Goal: Task Accomplishment & Management: Manage account settings

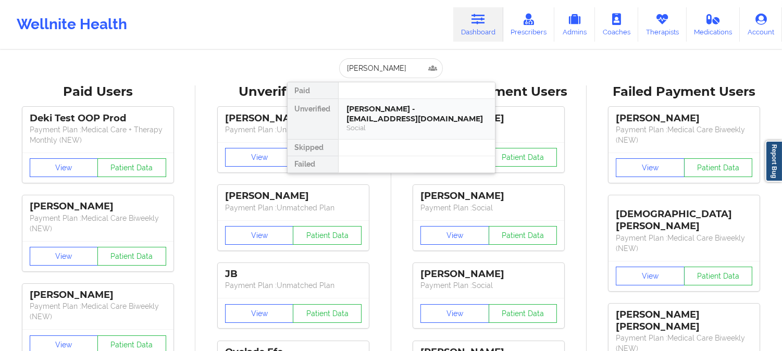
click at [408, 124] on div "Social" at bounding box center [417, 128] width 140 height 9
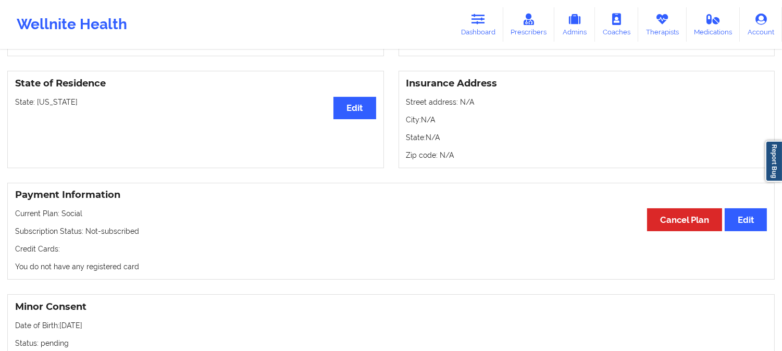
scroll to position [405, 0]
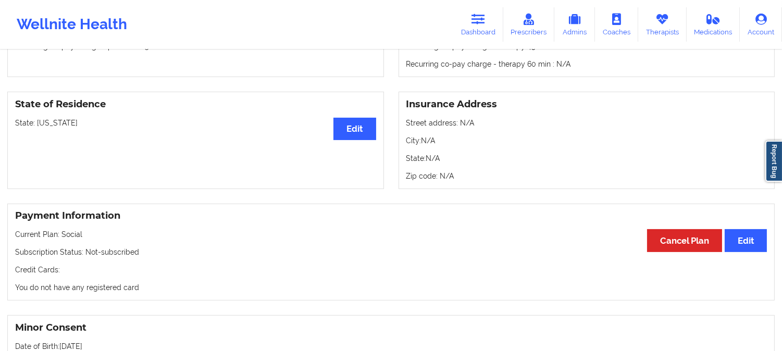
click at [48, 126] on p "State: [US_STATE]" at bounding box center [195, 123] width 361 height 10
copy p "[US_STATE]"
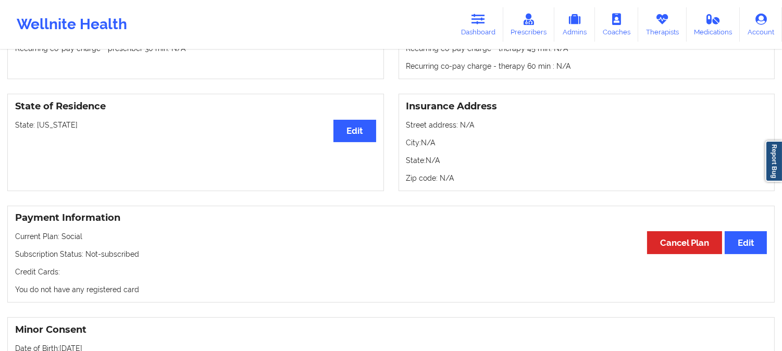
scroll to position [0, 0]
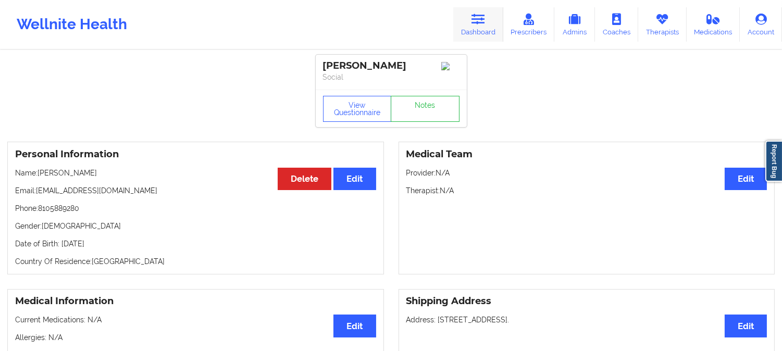
click at [480, 19] on icon at bounding box center [479, 19] width 14 height 11
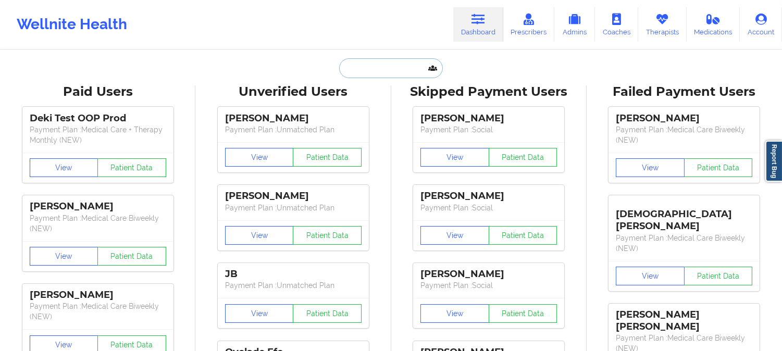
click at [404, 64] on input "text" at bounding box center [390, 68] width 103 height 20
paste input "[PERSON_NAME]"
type input "[PERSON_NAME]"
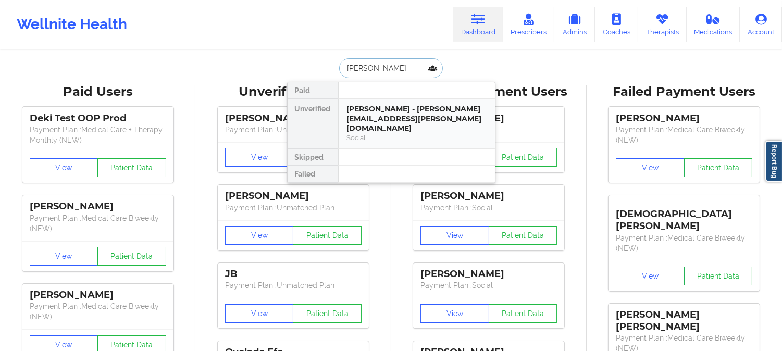
click at [393, 117] on div "[PERSON_NAME] - [PERSON_NAME][EMAIL_ADDRESS][PERSON_NAME][DOMAIN_NAME]" at bounding box center [417, 118] width 140 height 29
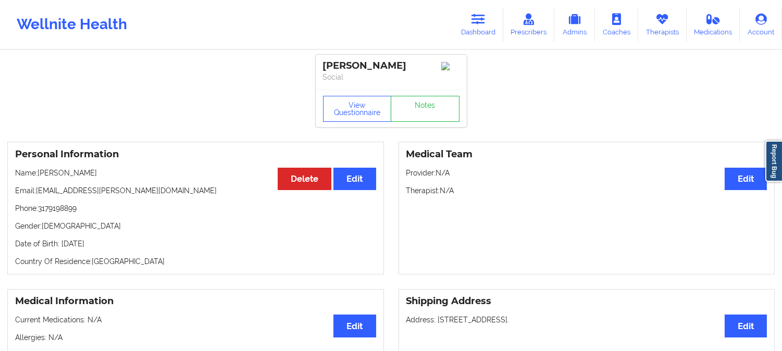
click at [50, 175] on p "Name: [PERSON_NAME]" at bounding box center [195, 173] width 361 height 10
copy p "Hilari"
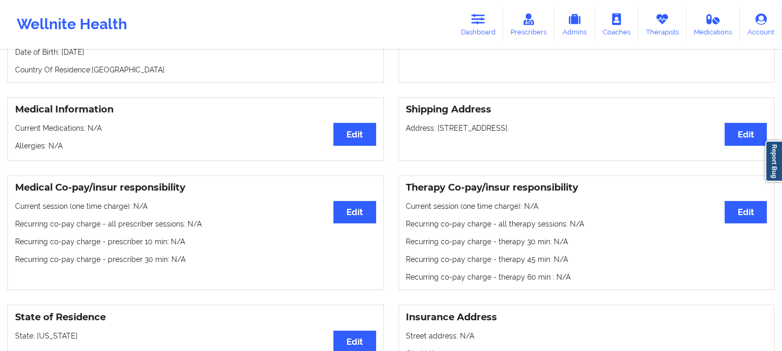
scroll to position [231, 0]
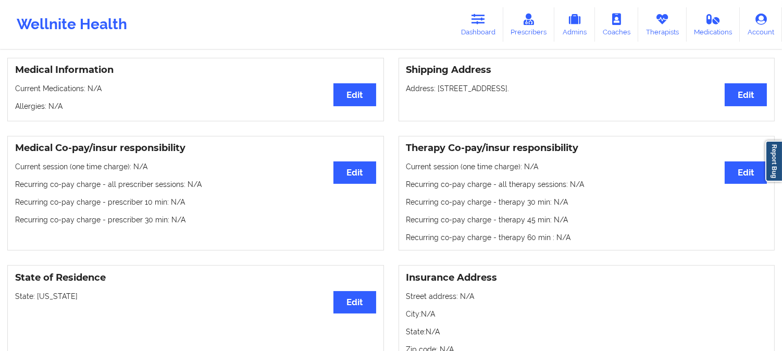
click at [51, 298] on p "State: [US_STATE]" at bounding box center [195, 296] width 361 height 10
copy p "[US_STATE]"
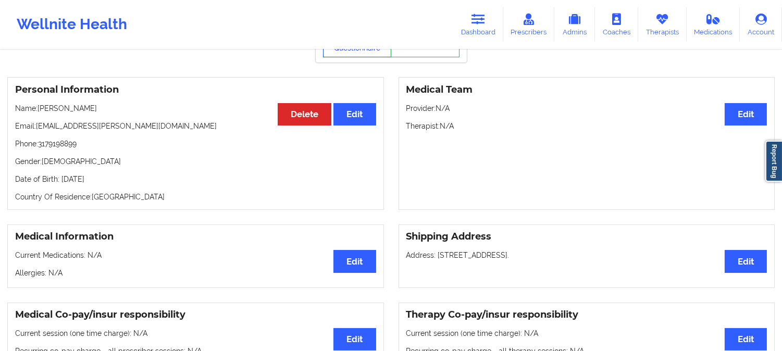
scroll to position [0, 0]
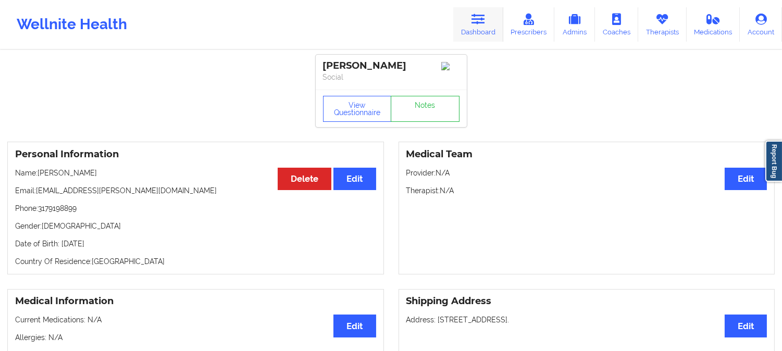
click at [490, 13] on link "Dashboard" at bounding box center [478, 24] width 50 height 34
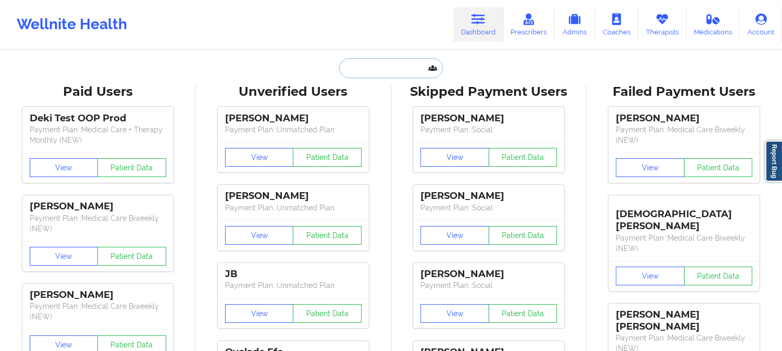
click at [394, 68] on input "text" at bounding box center [390, 68] width 103 height 20
paste input "[PERSON_NAME]"
type input "[PERSON_NAME]"
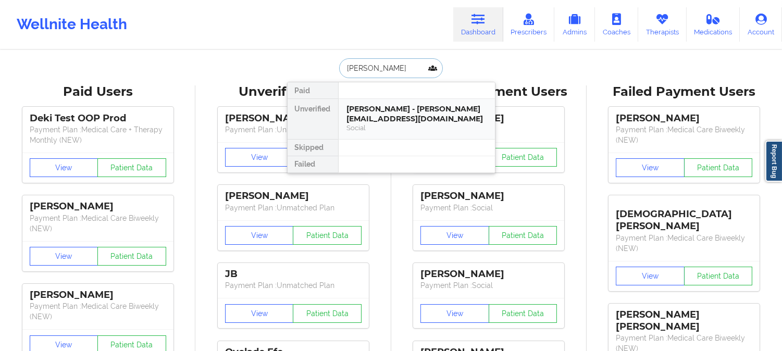
click at [364, 118] on div "[PERSON_NAME] - [PERSON_NAME][EMAIL_ADDRESS][DOMAIN_NAME]" at bounding box center [417, 113] width 140 height 19
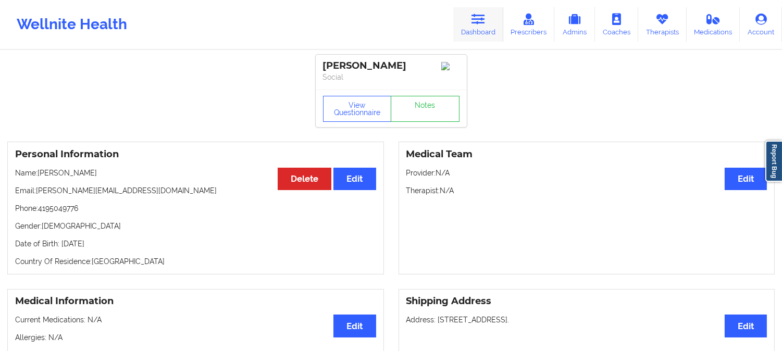
click at [493, 21] on link "Dashboard" at bounding box center [478, 24] width 50 height 34
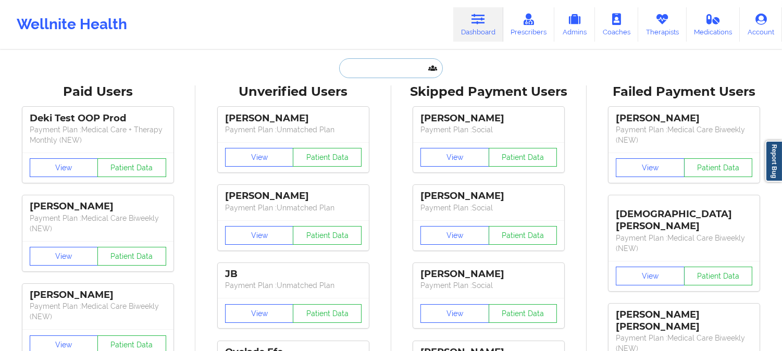
click at [383, 64] on input "text" at bounding box center [390, 68] width 103 height 20
paste input "[PERSON_NAME]"
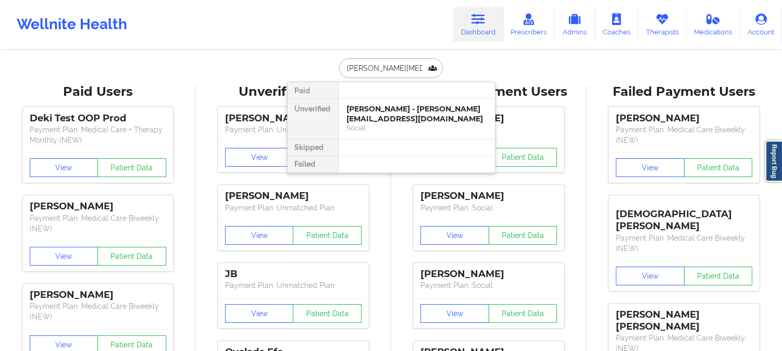
type input "[PERSON_NAME]"
click at [414, 124] on div "Social" at bounding box center [417, 128] width 140 height 9
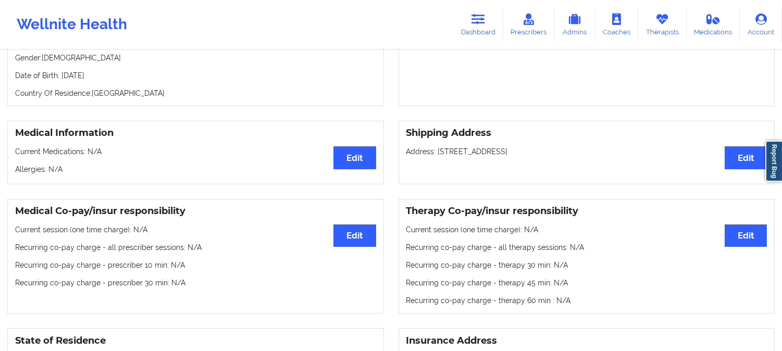
scroll to position [116, 0]
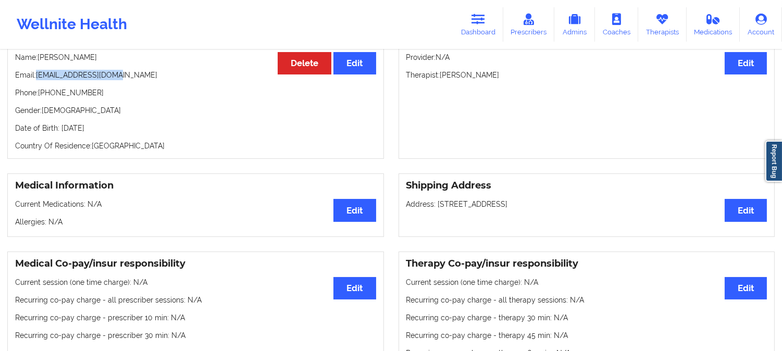
drag, startPoint x: 116, startPoint y: 79, endPoint x: 38, endPoint y: 76, distance: 77.7
click at [38, 76] on p "Email: [EMAIL_ADDRESS][DOMAIN_NAME]" at bounding box center [195, 75] width 361 height 10
copy p "[EMAIL_ADDRESS][DOMAIN_NAME]"
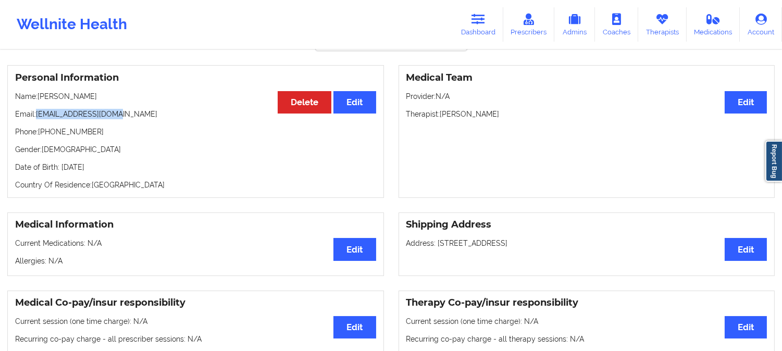
scroll to position [58, 0]
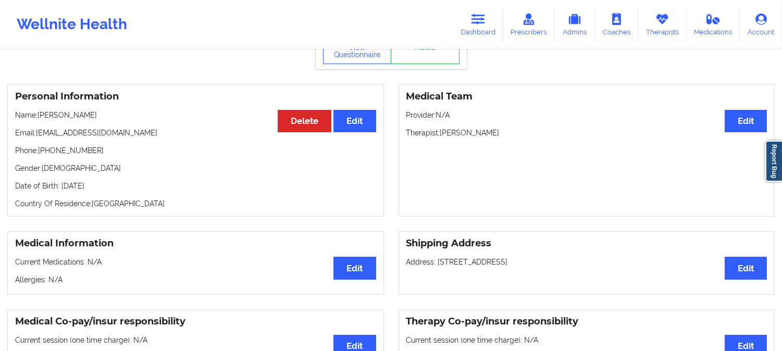
click at [92, 120] on p "Name: [PERSON_NAME]" at bounding box center [195, 115] width 361 height 10
drag, startPoint x: 116, startPoint y: 137, endPoint x: 38, endPoint y: 136, distance: 78.7
click at [38, 136] on p "Email: [EMAIL_ADDRESS][DOMAIN_NAME]" at bounding box center [195, 133] width 361 height 10
copy p "[EMAIL_ADDRESS][DOMAIN_NAME]"
click at [96, 120] on p "Name: [PERSON_NAME]" at bounding box center [195, 115] width 361 height 10
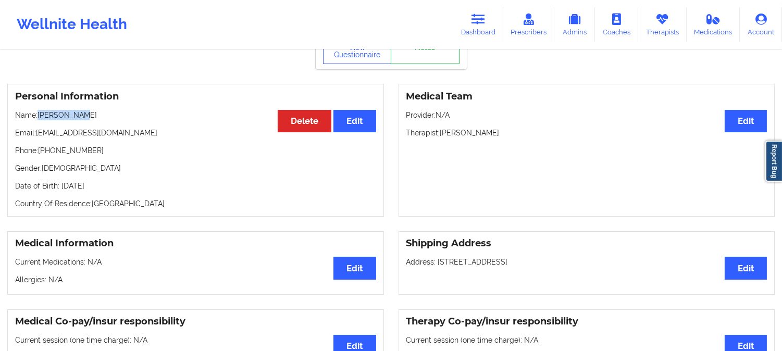
drag, startPoint x: 92, startPoint y: 119, endPoint x: 38, endPoint y: 116, distance: 53.8
click at [38, 116] on p "Name: [PERSON_NAME]" at bounding box center [195, 115] width 361 height 10
copy p "[PERSON_NAME]"
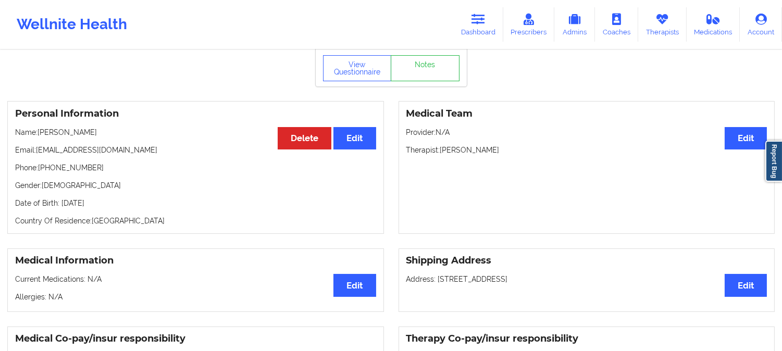
scroll to position [0, 0]
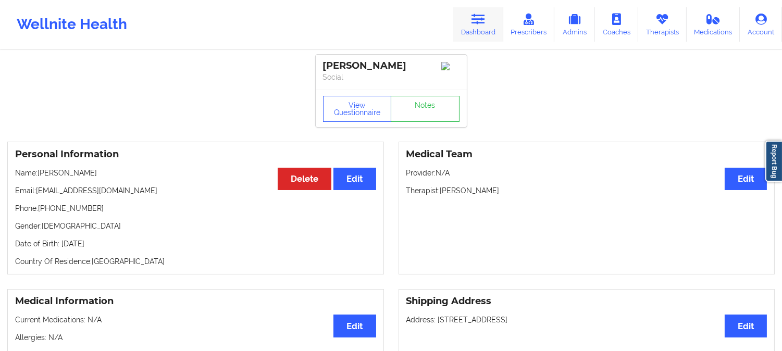
click at [483, 29] on link "Dashboard" at bounding box center [478, 24] width 50 height 34
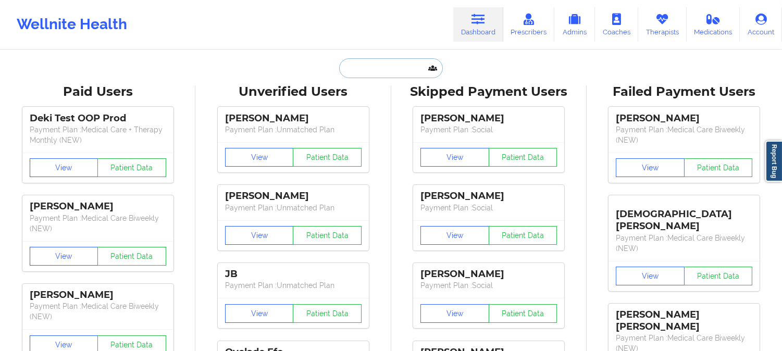
click at [393, 74] on input "text" at bounding box center [390, 68] width 103 height 20
paste input "[PERSON_NAME]"
type input "[PERSON_NAME]"
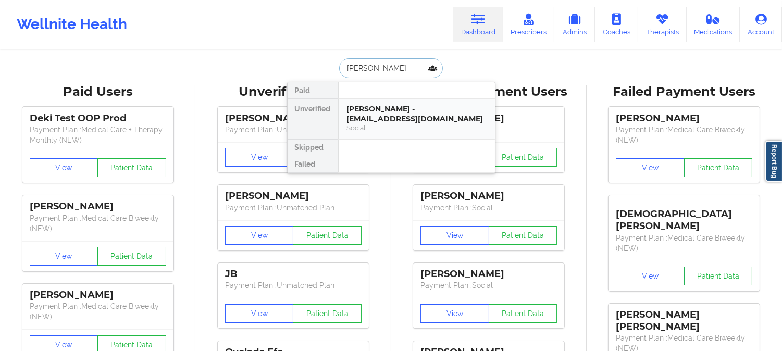
click at [377, 124] on div "Social" at bounding box center [417, 128] width 140 height 9
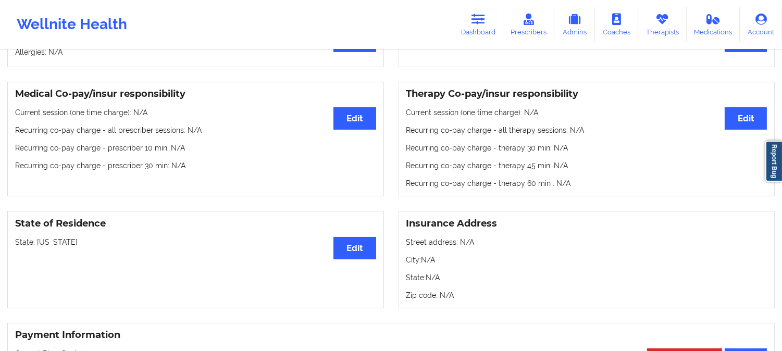
scroll to position [289, 0]
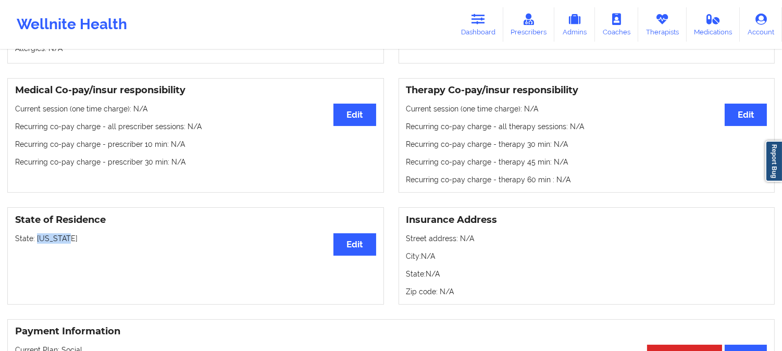
drag, startPoint x: 77, startPoint y: 242, endPoint x: 35, endPoint y: 239, distance: 42.4
click at [35, 239] on p "State: [US_STATE]" at bounding box center [195, 238] width 361 height 10
copy p "[US_STATE]"
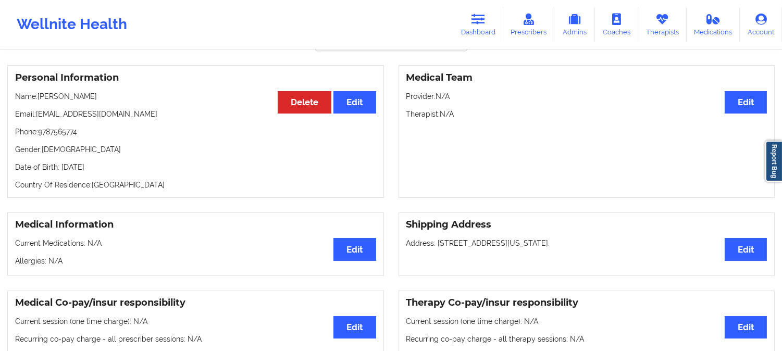
scroll to position [0, 0]
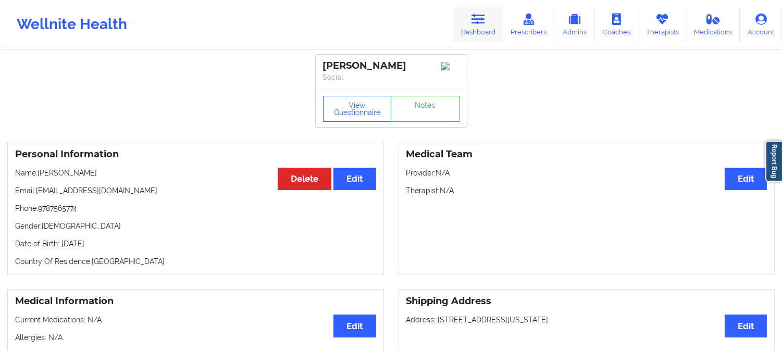
click at [477, 27] on link "Dashboard" at bounding box center [478, 24] width 50 height 34
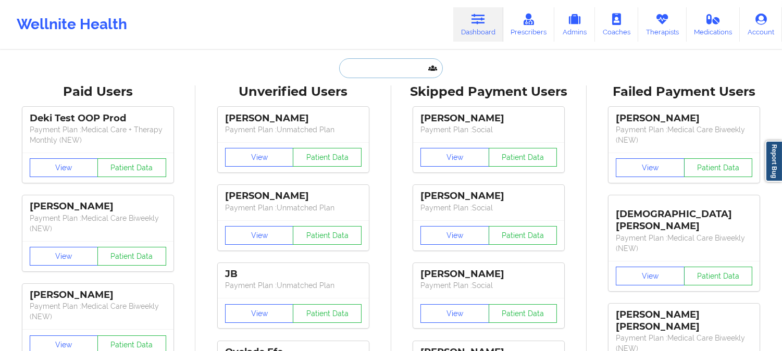
click at [376, 73] on input "text" at bounding box center [390, 68] width 103 height 20
paste input "[PERSON_NAME]"
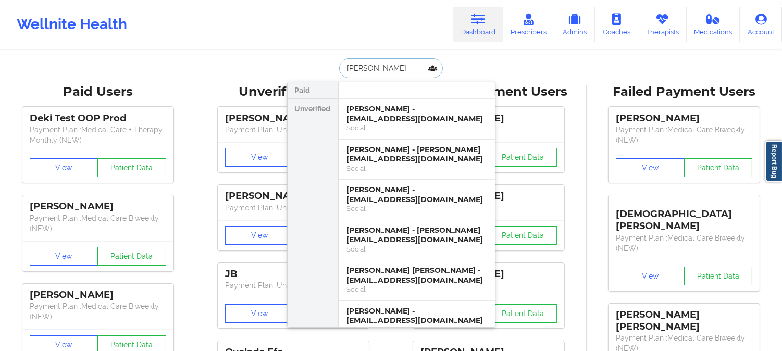
paste input "N [PERSON_NAME]"
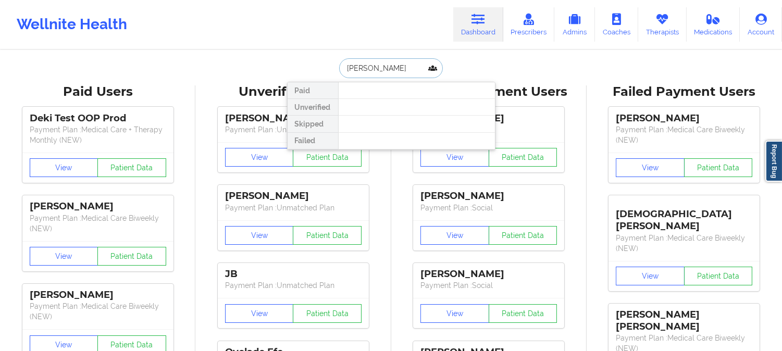
type input "[PERSON_NAME]"
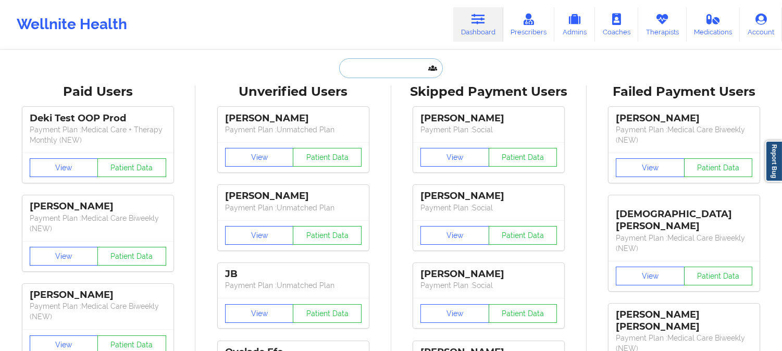
paste input "[PERSON_NAME][DEMOGRAPHIC_DATA]"
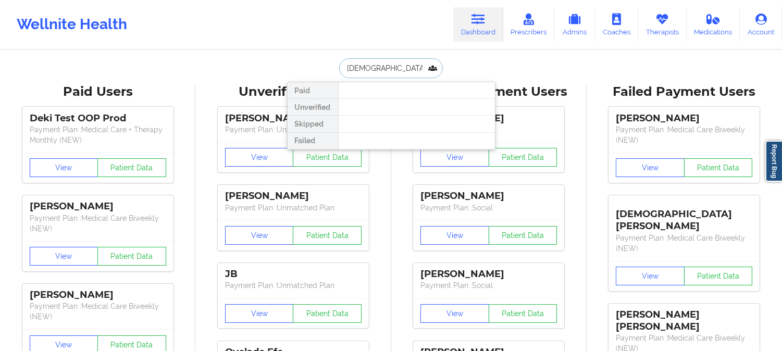
paste input "[PERSON_NAME]"
type input "[PERSON_NAME]"
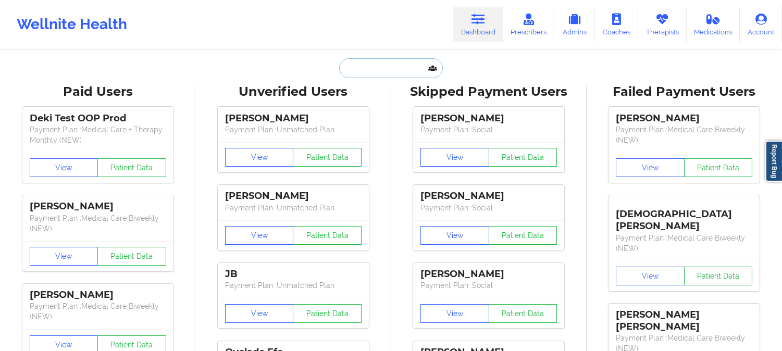
click at [386, 76] on input "text" at bounding box center [390, 68] width 103 height 20
paste input "[PERSON_NAME]"
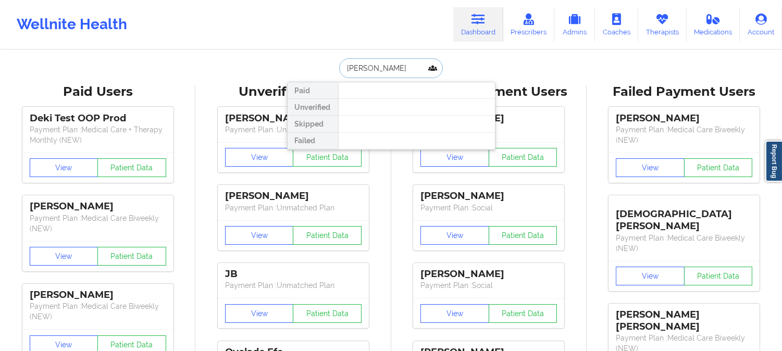
paste input "[EMAIL_ADDRESS][DOMAIN_NAME]"
type input "[EMAIL_ADDRESS][DOMAIN_NAME]"
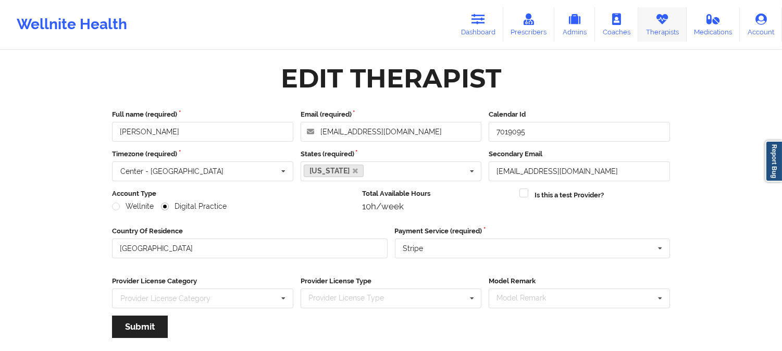
click at [655, 18] on link "Therapists" at bounding box center [662, 24] width 48 height 34
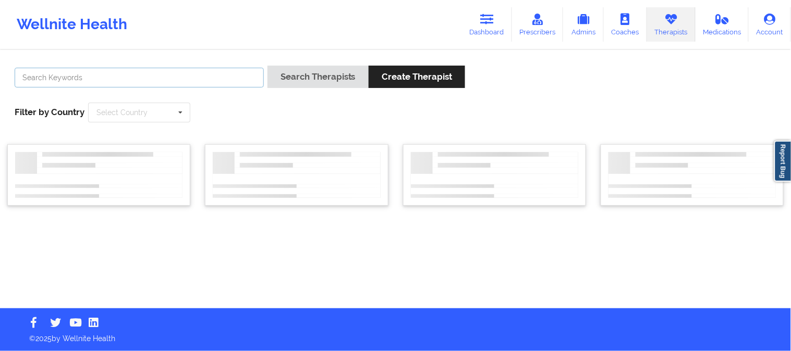
click at [232, 76] on input "text" at bounding box center [139, 78] width 249 height 20
paste input "(305) 761-4624"
type input "j"
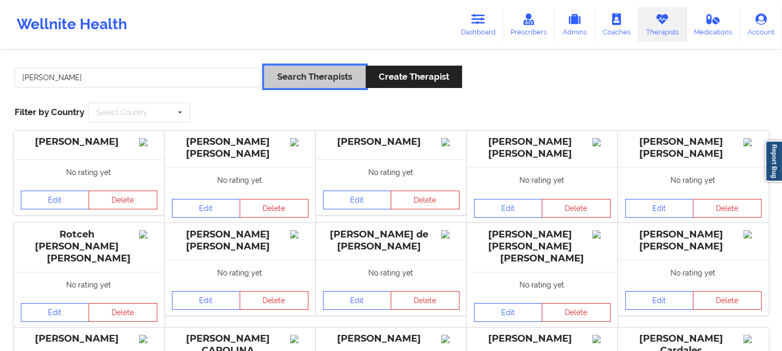
click at [309, 80] on button "Search Therapists" at bounding box center [314, 77] width 101 height 22
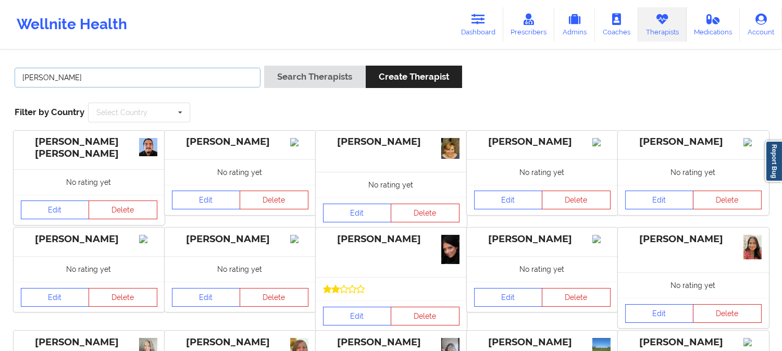
click at [183, 82] on input "roth" at bounding box center [138, 78] width 246 height 20
click at [264, 66] on button "Search Therapists" at bounding box center [314, 77] width 101 height 22
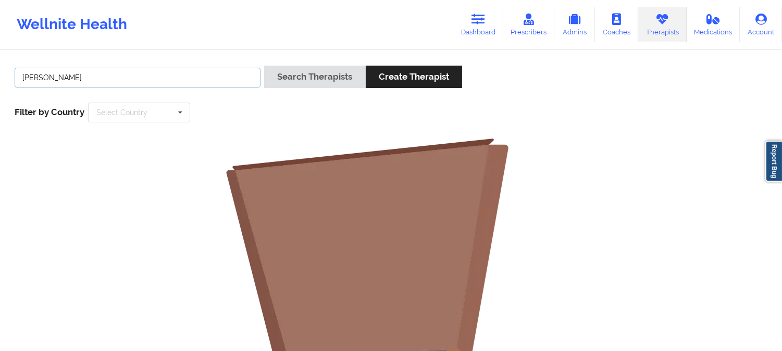
click at [156, 80] on input "Jennifer Roth" at bounding box center [138, 78] width 246 height 20
click at [264, 66] on button "Search Therapists" at bounding box center [314, 77] width 101 height 22
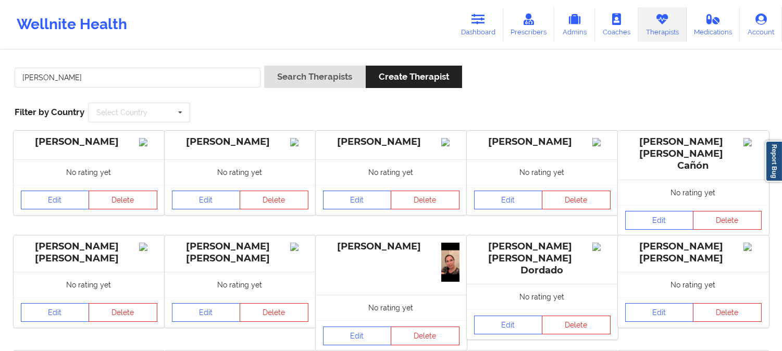
click at [534, 96] on div "Jennifer Search Therapists Create Therapist Filter by Country Select Country Au…" at bounding box center [391, 93] width 768 height 71
click at [181, 80] on input "Jennifer" at bounding box center [138, 78] width 246 height 20
type input "Roth"
click at [264, 66] on button "Search Therapists" at bounding box center [314, 77] width 101 height 22
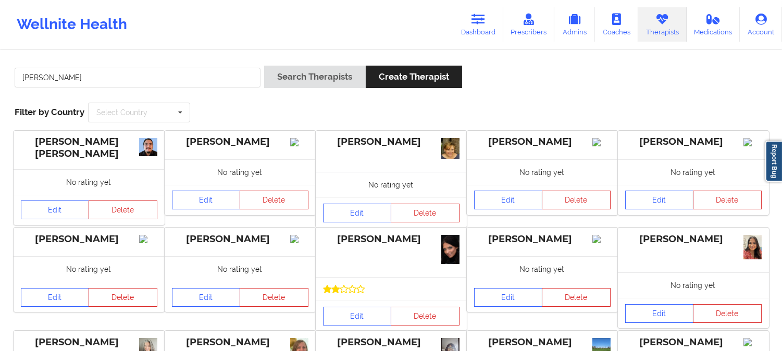
click at [388, 117] on div "Roth Search Therapists Create Therapist Filter by Country Select Country Austra…" at bounding box center [391, 93] width 768 height 71
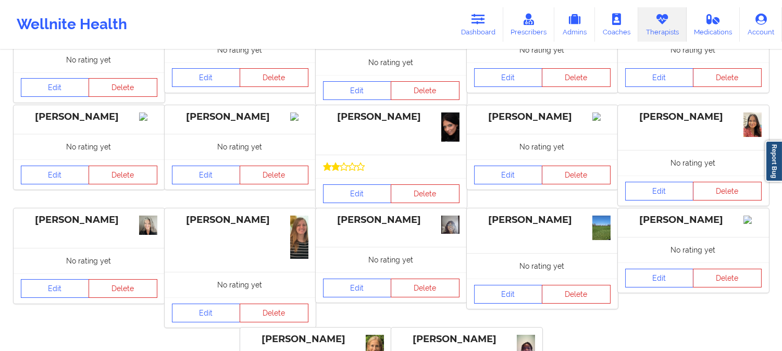
scroll to position [102, 0]
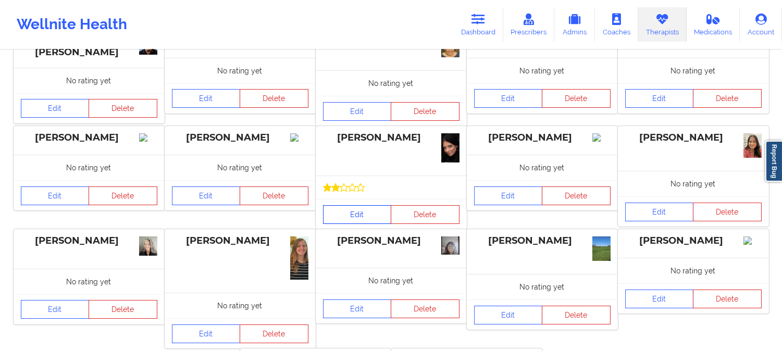
click at [352, 217] on link "Edit" at bounding box center [357, 214] width 69 height 19
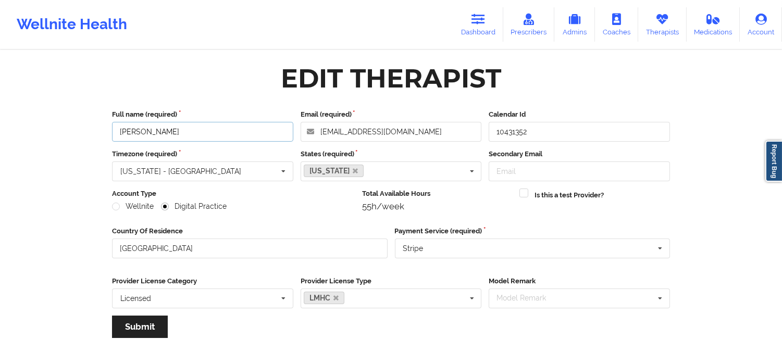
click at [211, 130] on input "Jennifer N Roth" at bounding box center [202, 132] width 181 height 20
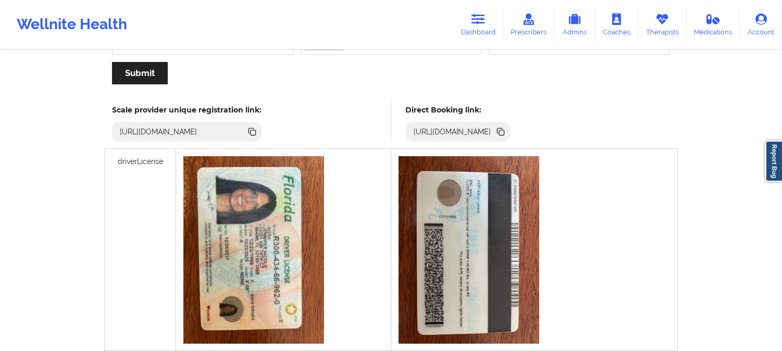
scroll to position [289, 0]
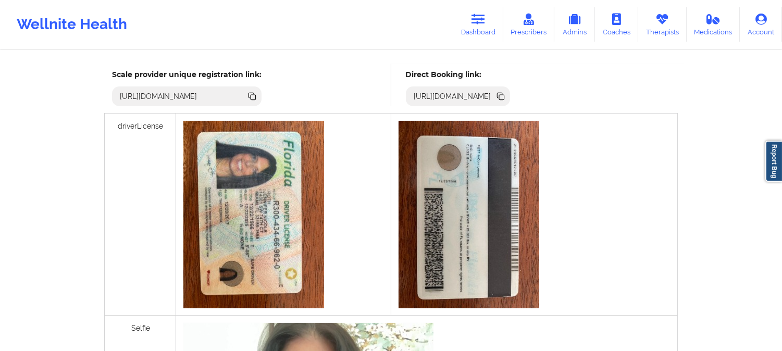
click at [505, 96] on icon at bounding box center [501, 97] width 5 height 5
click at [505, 97] on icon at bounding box center [501, 97] width 5 height 5
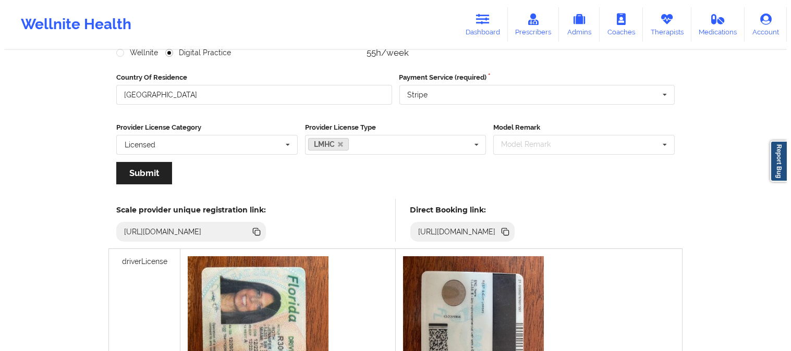
scroll to position [0, 0]
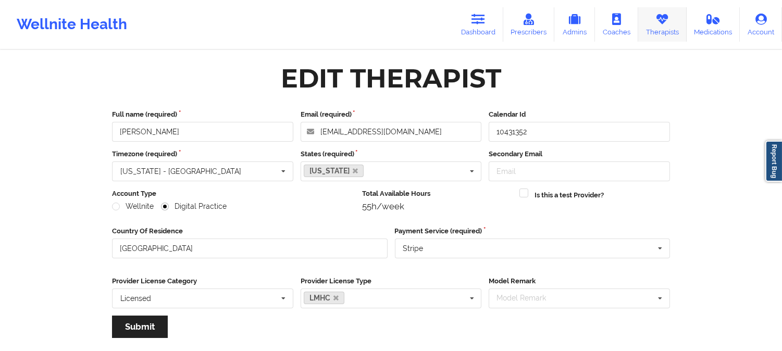
click at [660, 27] on link "Therapists" at bounding box center [662, 24] width 48 height 34
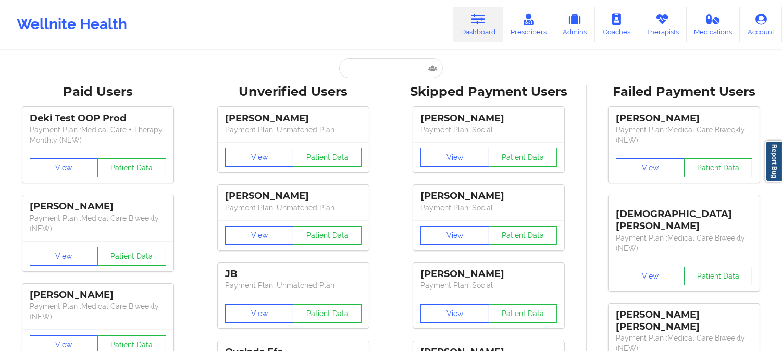
click at [301, 46] on div "Wellnite Health Dashboard Prescribers Admins Coaches Therapists Medications Acc…" at bounding box center [391, 24] width 782 height 49
click at [399, 66] on input "text" at bounding box center [390, 68] width 103 height 20
paste input "shanda.l.gunter@gmail.com"
type input "shanda.l.gunter@gmail.com"
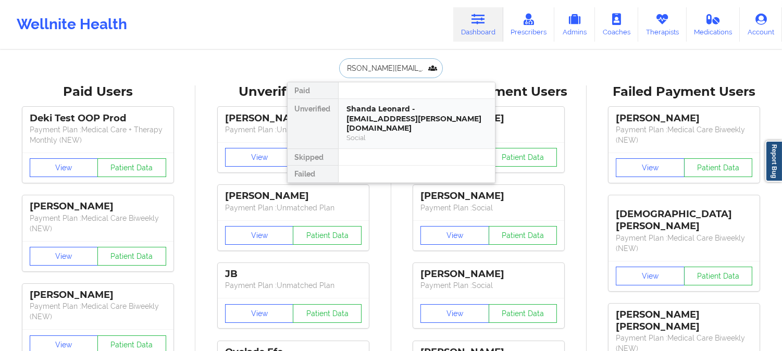
click at [404, 110] on div "Shanda Leonard - shanda.l.gunter@gmail.com" at bounding box center [417, 118] width 140 height 29
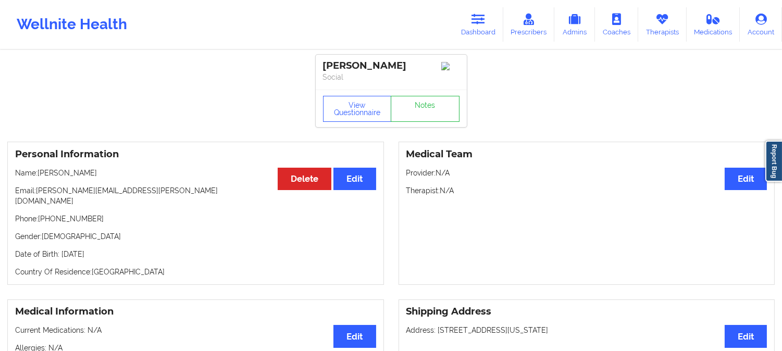
drag, startPoint x: 408, startPoint y: 63, endPoint x: 324, endPoint y: 63, distance: 83.9
click at [324, 63] on div "Shanda Leonard" at bounding box center [391, 66] width 137 height 12
copy div "Shanda Leonard"
